Goal: Task Accomplishment & Management: Manage account settings

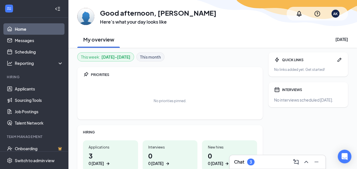
click at [103, 149] on div "Applications 3 0 today" at bounding box center [110, 155] width 55 height 31
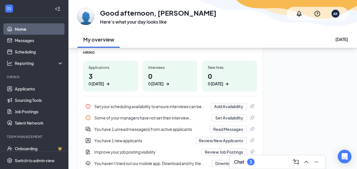
scroll to position [85, 0]
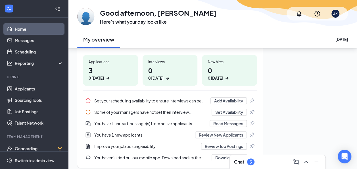
click at [103, 71] on h1 "3 0 today" at bounding box center [111, 73] width 44 height 16
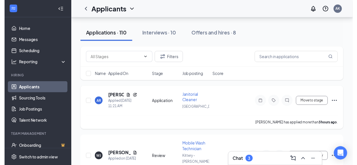
scroll to position [57, 0]
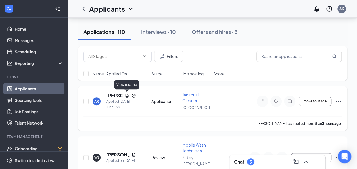
click at [128, 95] on icon "Document" at bounding box center [127, 95] width 5 height 5
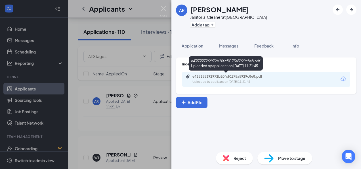
click at [220, 76] on div "e435355392972b20fcf0175a5929c8e8.pdf" at bounding box center [233, 76] width 80 height 5
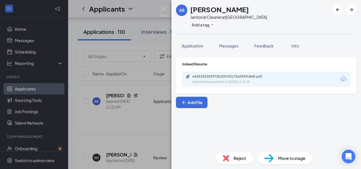
click at [139, 118] on div "AR [PERSON_NAME] Janitorial Cleaner at [GEOGRAPHIC_DATA] Add a tag Application …" at bounding box center [180, 84] width 361 height 169
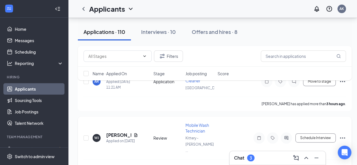
scroll to position [85, 0]
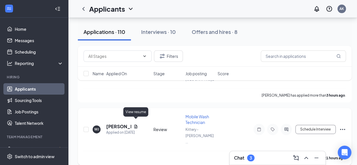
click at [135, 124] on icon "Document" at bounding box center [136, 126] width 5 height 5
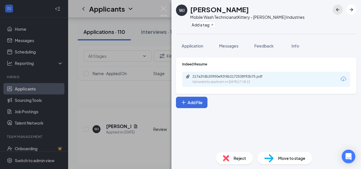
click at [339, 12] on icon "ArrowLeftNew" at bounding box center [338, 9] width 7 height 7
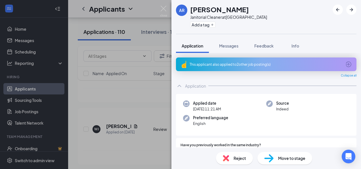
click at [143, 19] on div "AR [PERSON_NAME] Janitorial Cleaner at [GEOGRAPHIC_DATA] Add a tag Application …" at bounding box center [180, 84] width 361 height 169
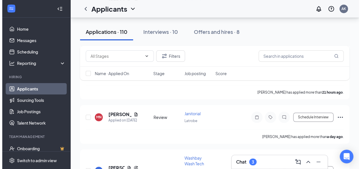
scroll to position [170, 0]
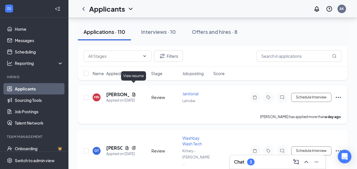
click at [133, 92] on icon "Document" at bounding box center [134, 94] width 5 height 5
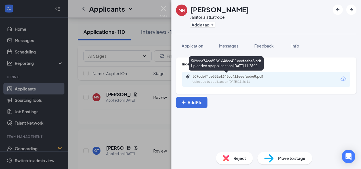
click at [231, 76] on div "509cde74ce852e1648cc411eeefaebe8.pdf" at bounding box center [233, 76] width 80 height 5
